Goal: Check status: Check status

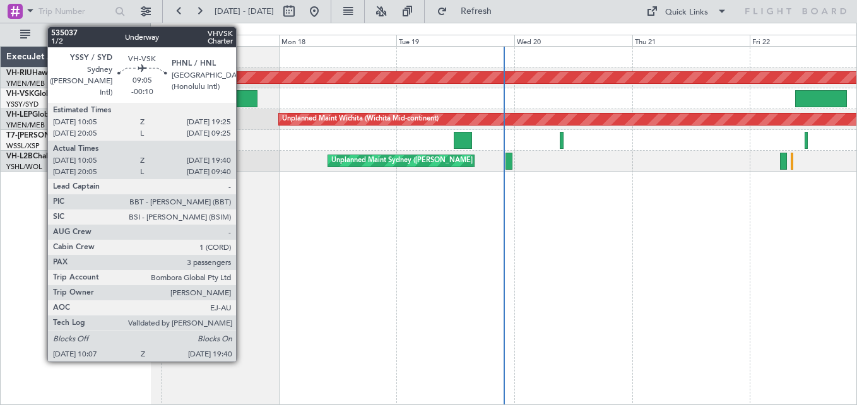
click at [242, 100] on div at bounding box center [233, 98] width 47 height 17
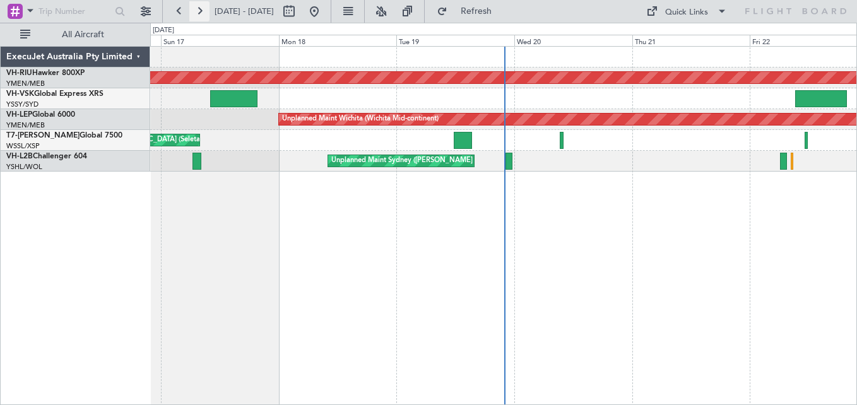
click at [201, 9] on button at bounding box center [199, 11] width 20 height 20
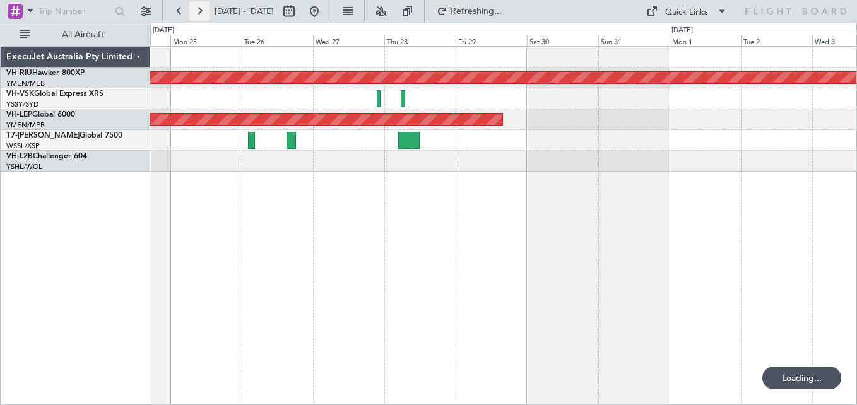
click at [201, 9] on button at bounding box center [199, 11] width 20 height 20
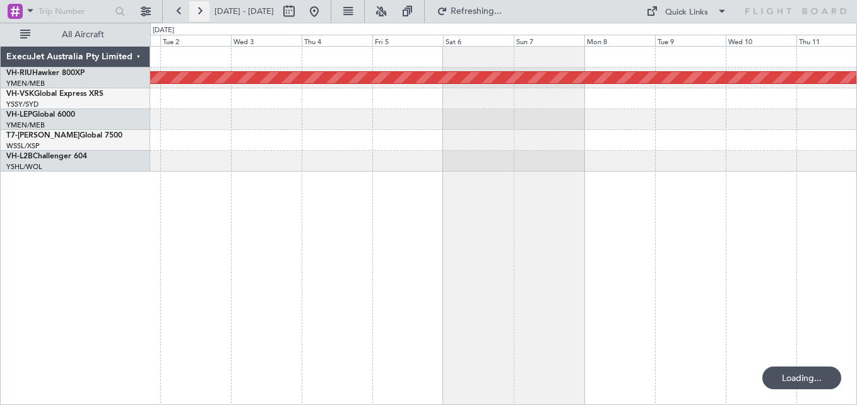
click at [201, 9] on button at bounding box center [199, 11] width 20 height 20
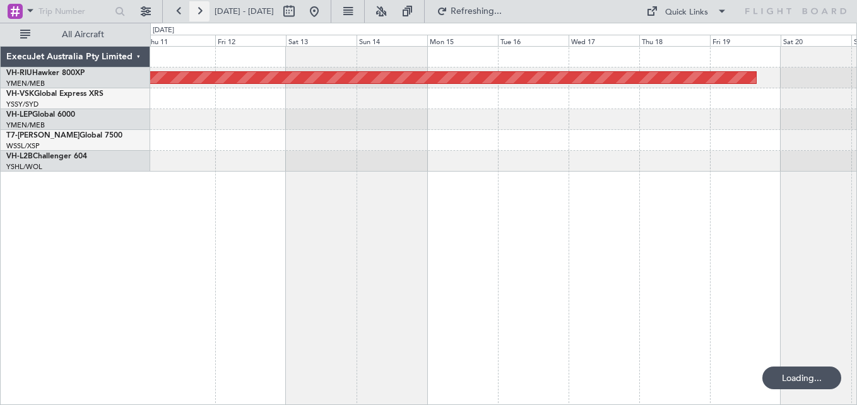
click at [201, 9] on button at bounding box center [199, 11] width 20 height 20
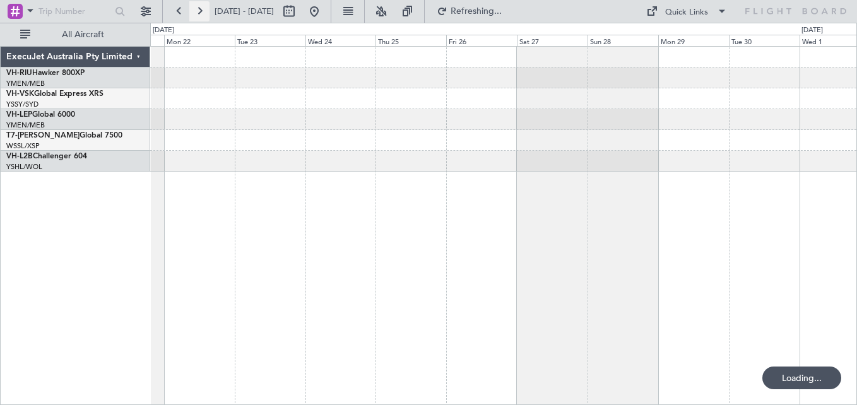
click at [201, 9] on button at bounding box center [199, 11] width 20 height 20
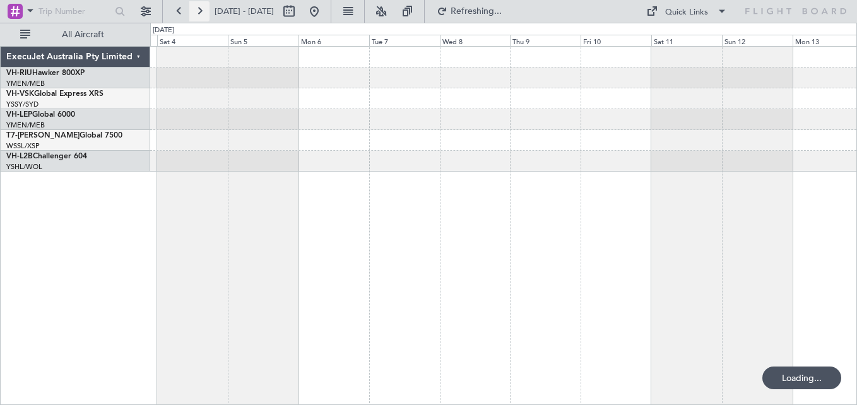
click at [201, 9] on button at bounding box center [199, 11] width 20 height 20
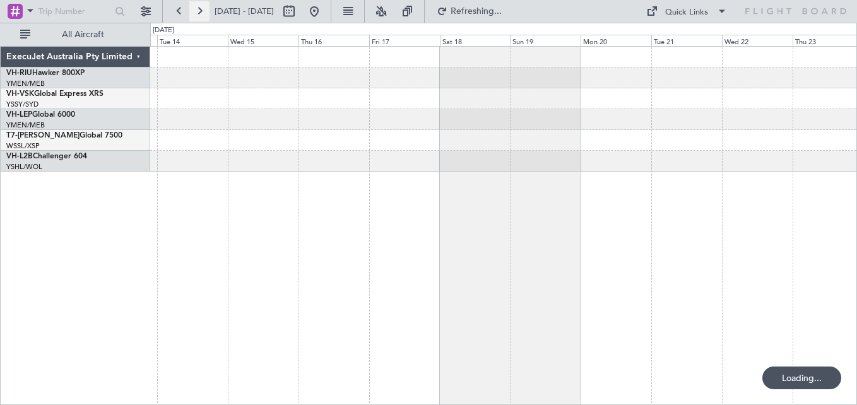
click at [201, 9] on button at bounding box center [199, 11] width 20 height 20
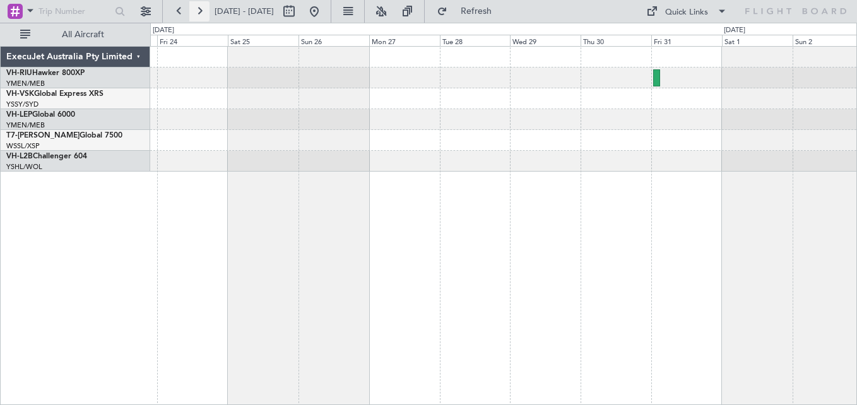
click at [205, 15] on button at bounding box center [199, 11] width 20 height 20
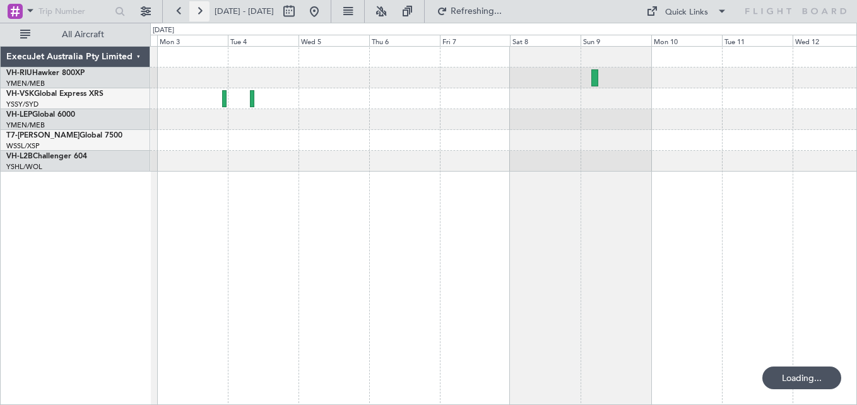
click at [205, 15] on button at bounding box center [199, 11] width 20 height 20
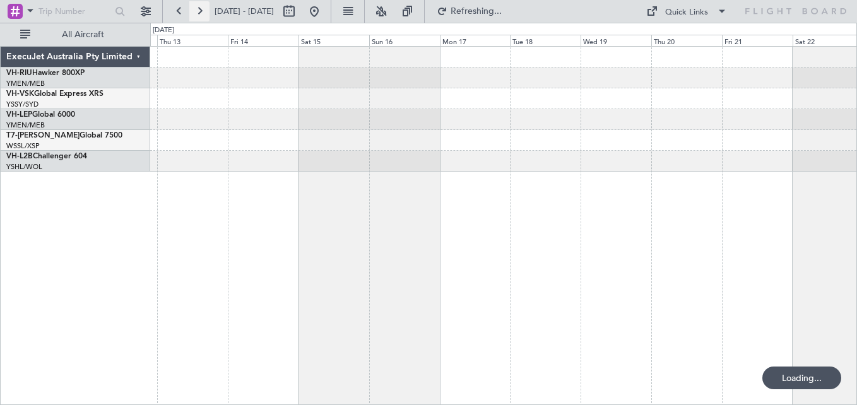
click at [205, 15] on button at bounding box center [199, 11] width 20 height 20
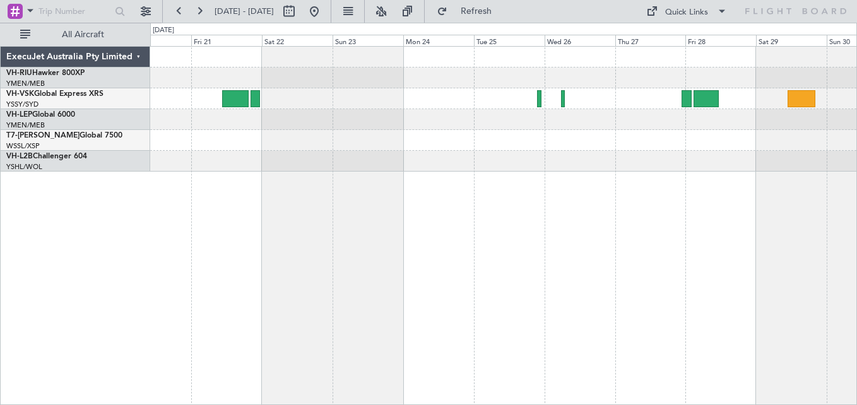
click at [646, 110] on div at bounding box center [503, 109] width 706 height 125
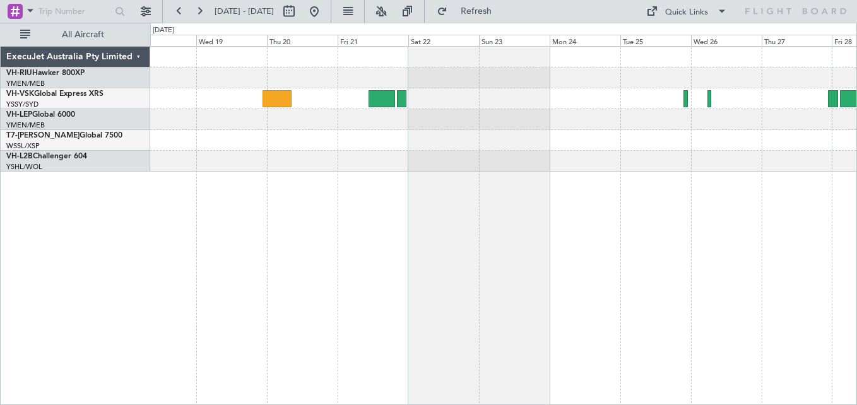
click at [577, 117] on div at bounding box center [503, 109] width 706 height 125
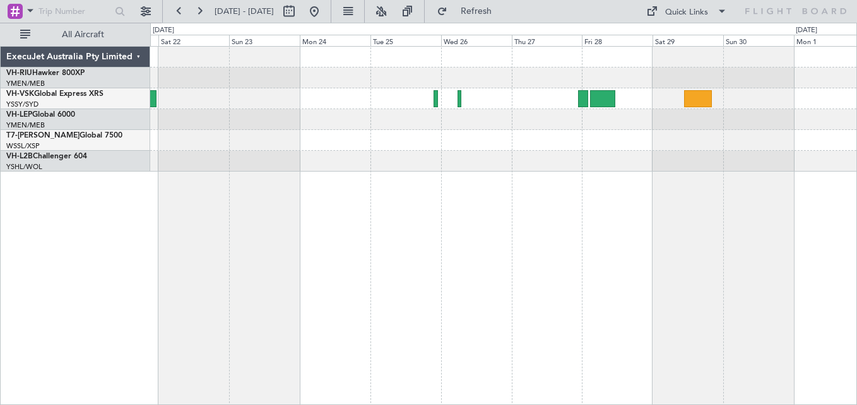
click at [306, 86] on div at bounding box center [503, 109] width 706 height 125
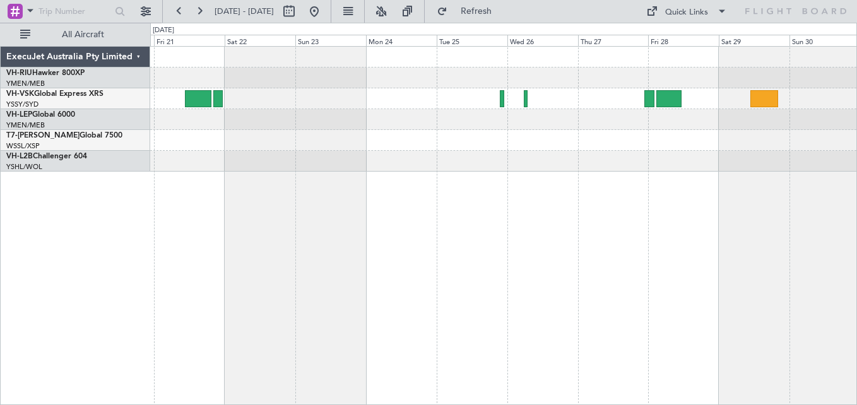
click at [310, 100] on div at bounding box center [503, 98] width 706 height 21
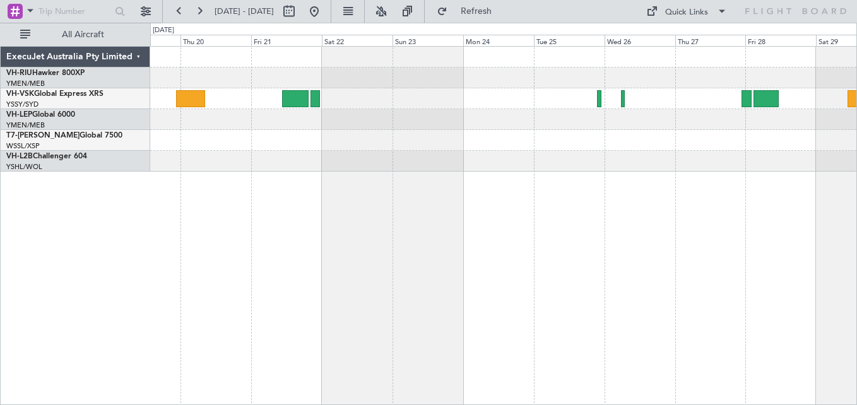
click at [401, 114] on div at bounding box center [503, 109] width 706 height 125
